Goal: Information Seeking & Learning: Learn about a topic

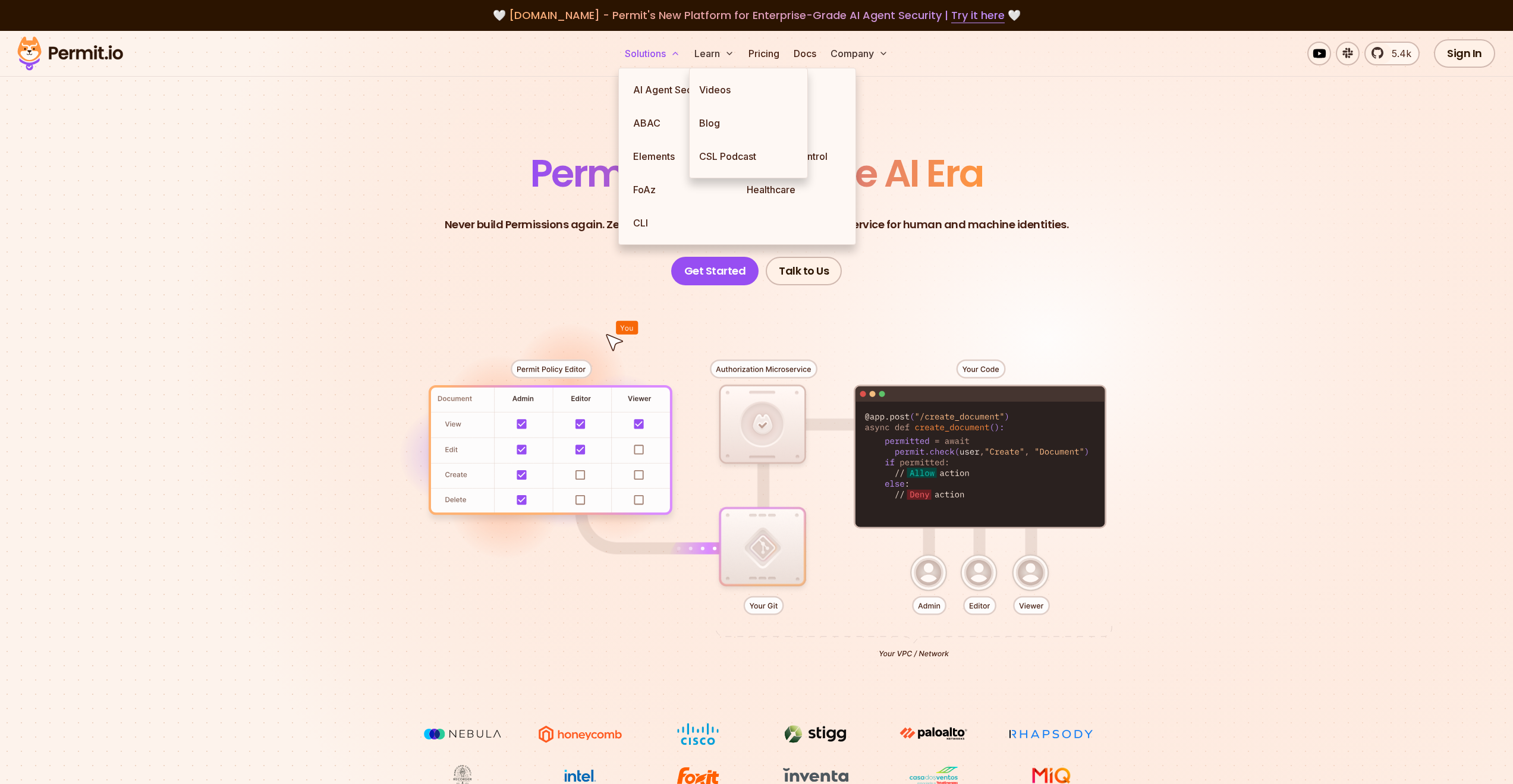
click at [654, 51] on button "Solutions" at bounding box center [652, 53] width 64 height 24
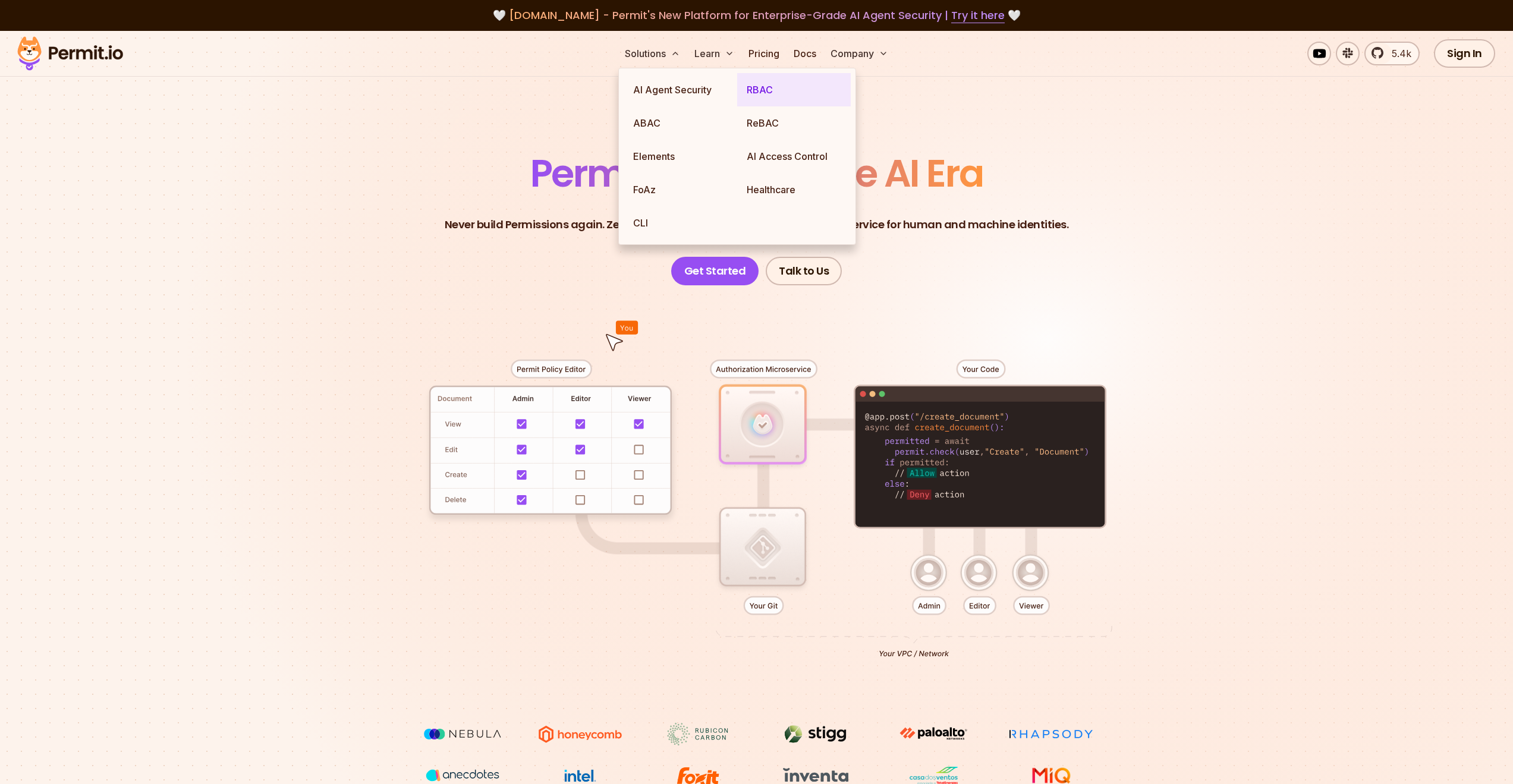
click at [802, 87] on link "RBAC" at bounding box center [794, 89] width 114 height 33
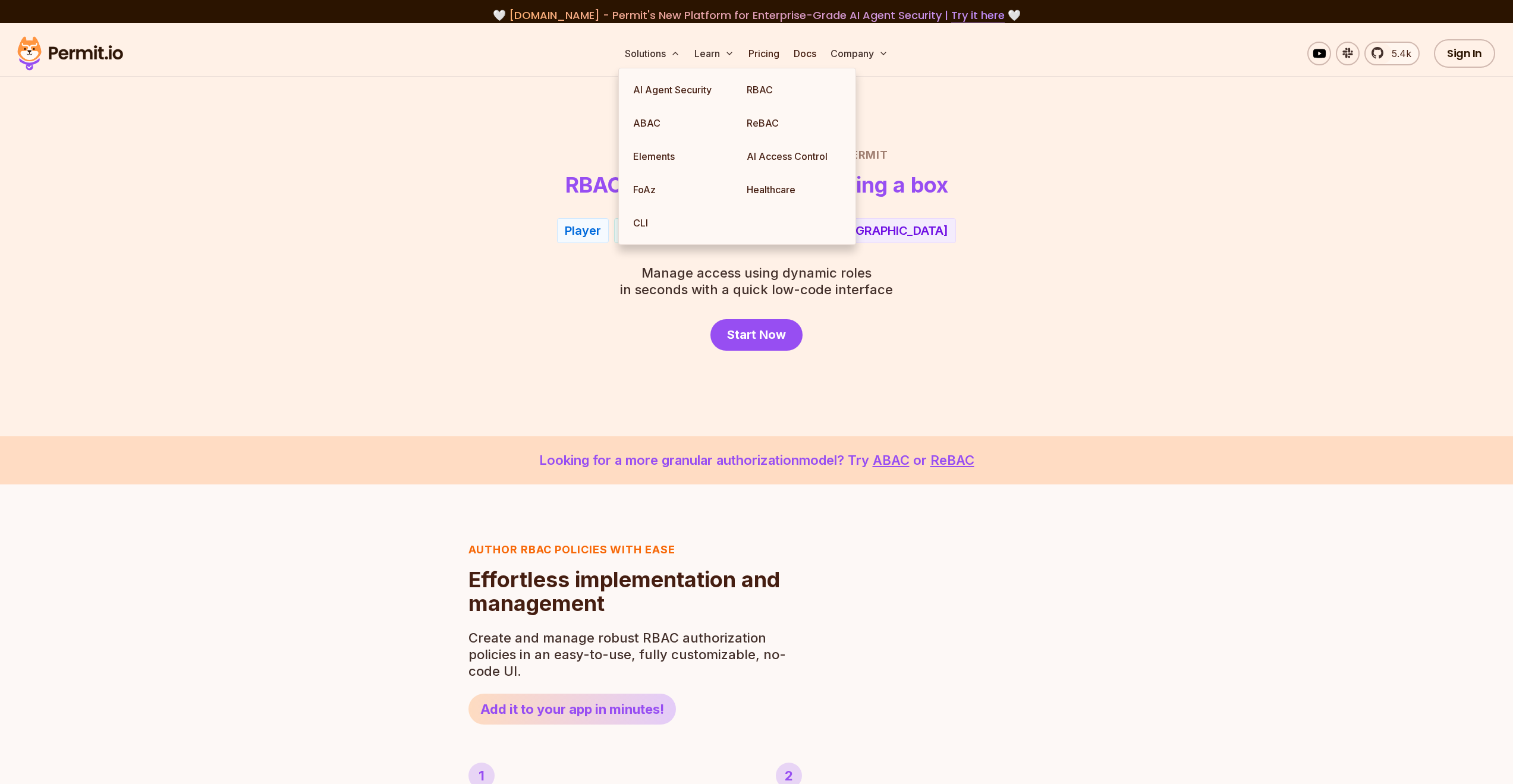
click at [527, 253] on div "Role Based Access Control with Permit RBAC now as easy as checking a box Player…" at bounding box center [757, 248] width 833 height 203
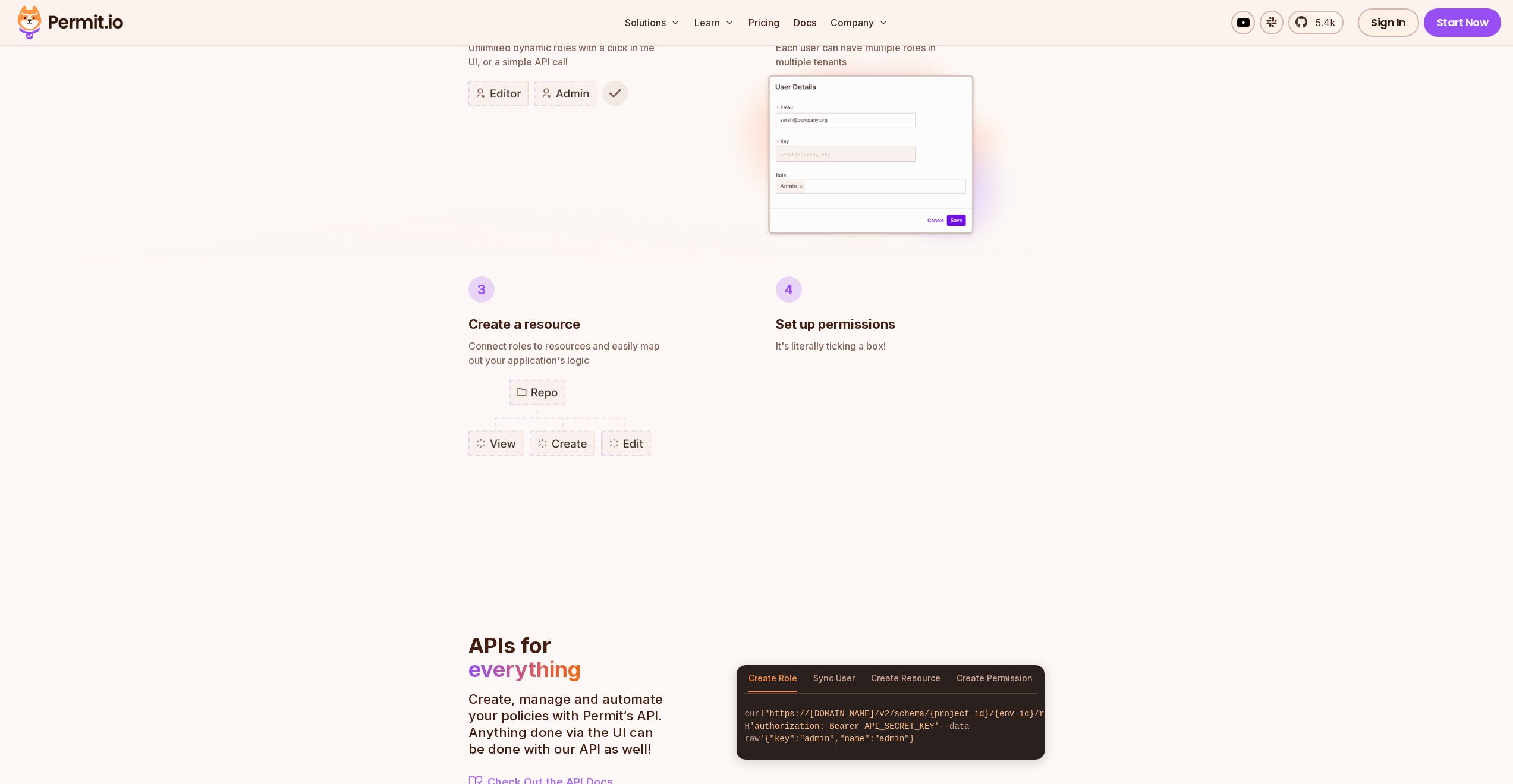
scroll to position [1212, 0]
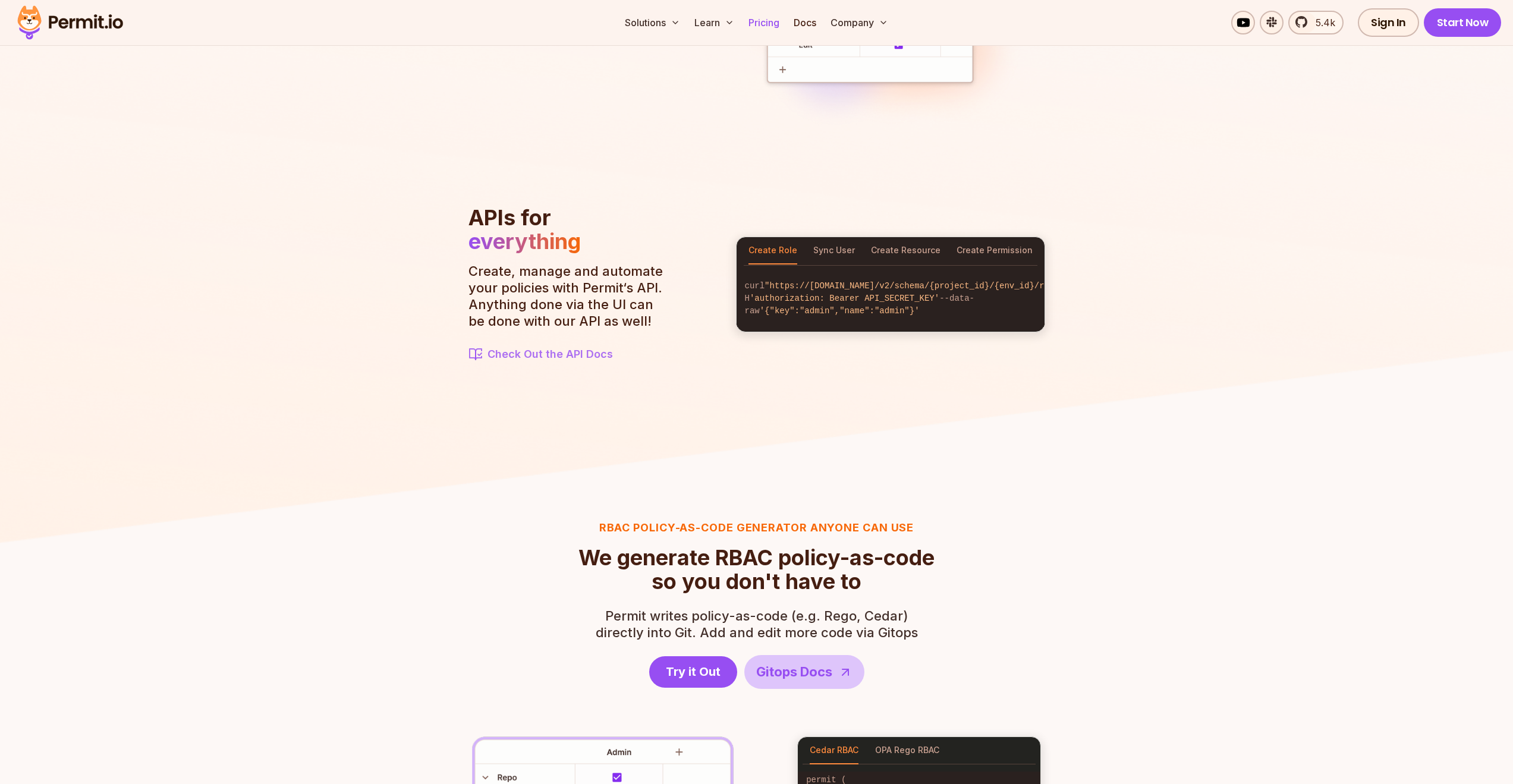
click at [778, 20] on link "Pricing" at bounding box center [764, 22] width 41 height 24
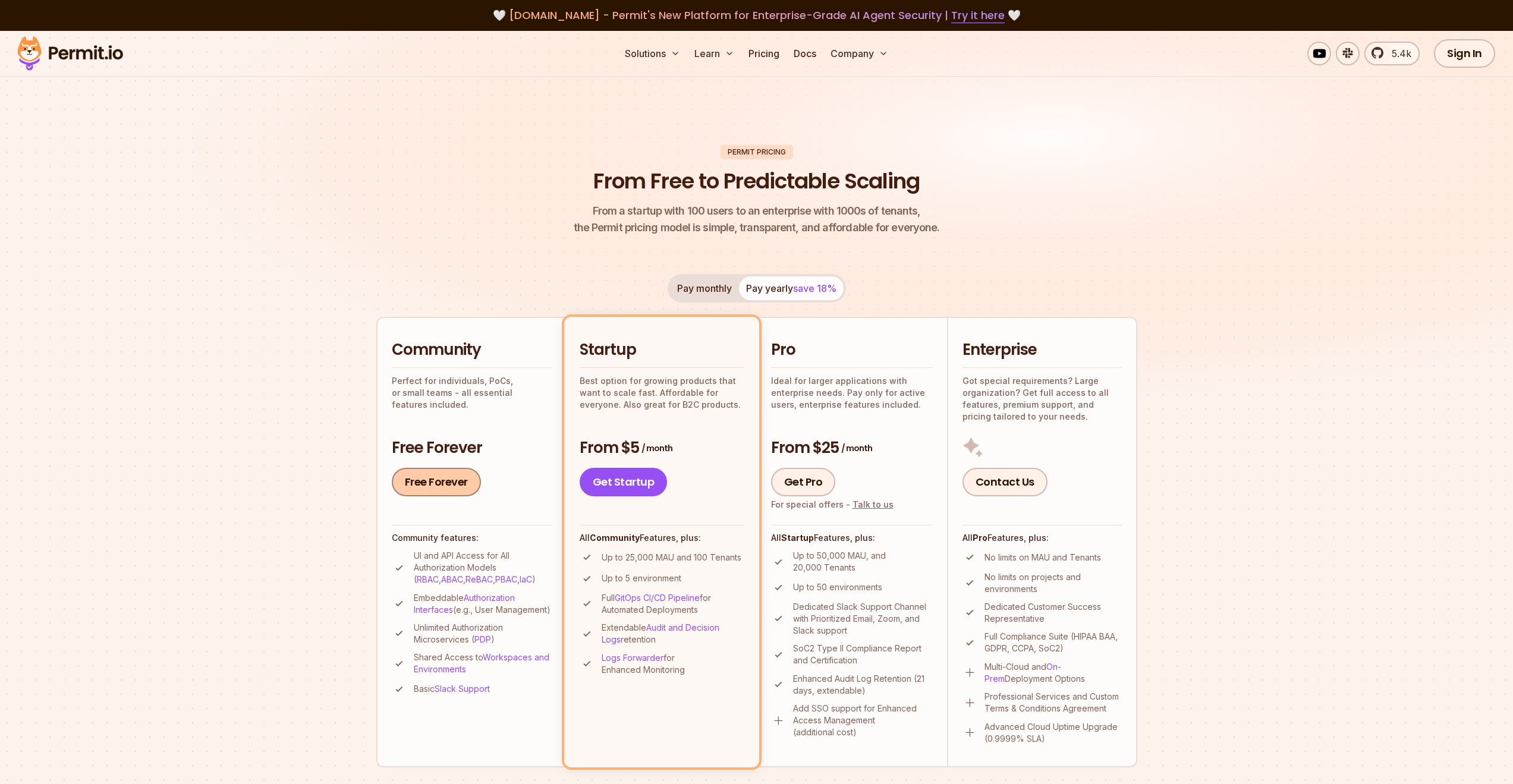
click at [428, 487] on link "Free Forever" at bounding box center [436, 481] width 89 height 28
